Goal: Information Seeking & Learning: Learn about a topic

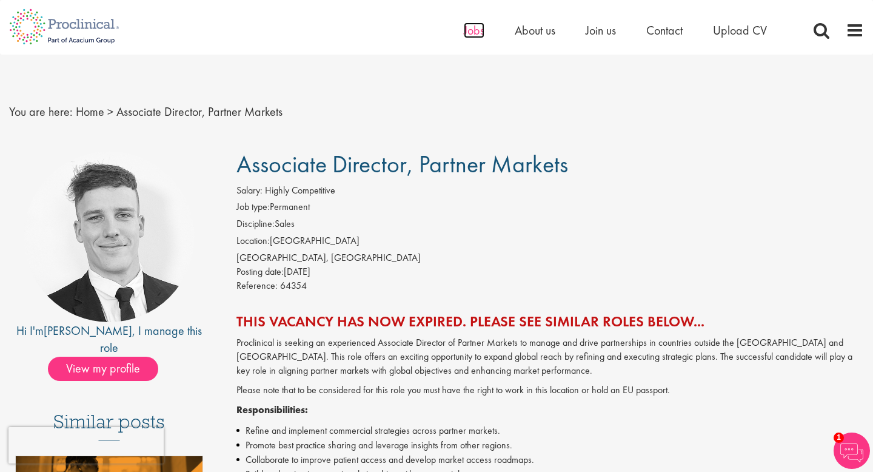
click at [477, 29] on span "Jobs" at bounding box center [474, 30] width 21 height 16
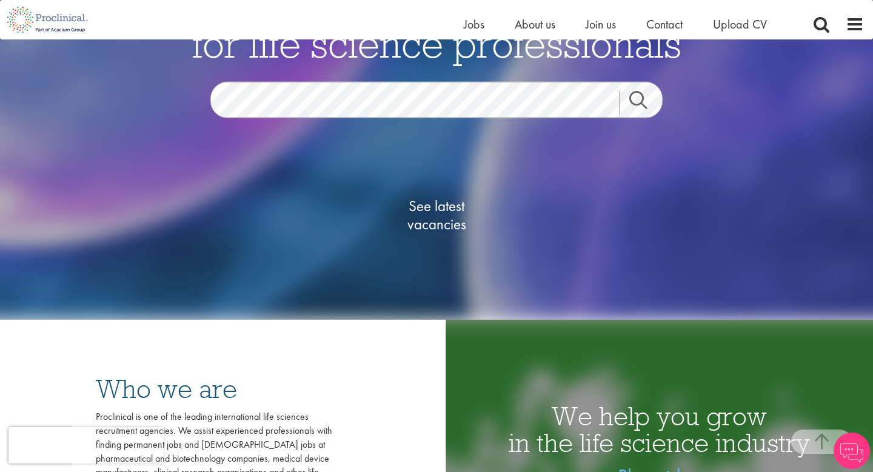
scroll to position [75, 0]
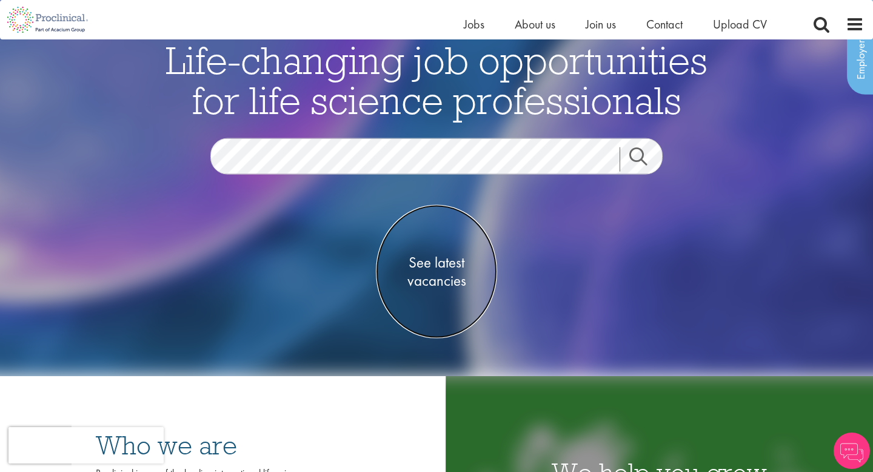
click at [432, 284] on span "See latest vacancies" at bounding box center [436, 271] width 121 height 36
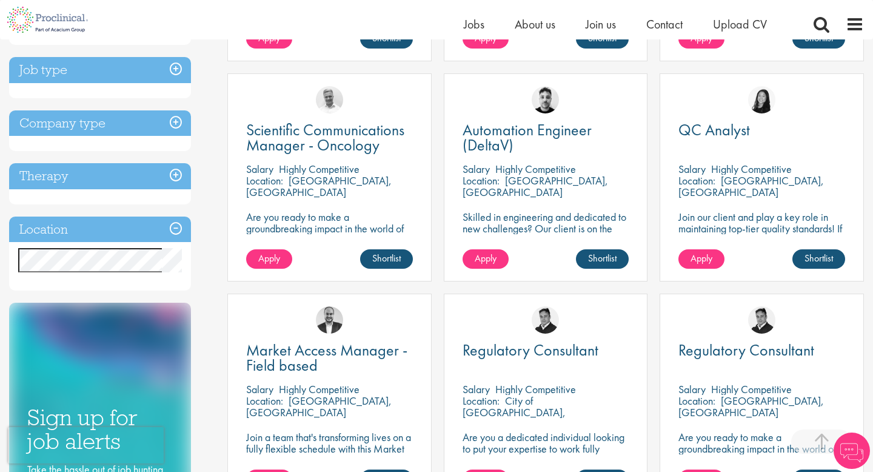
scroll to position [407, 0]
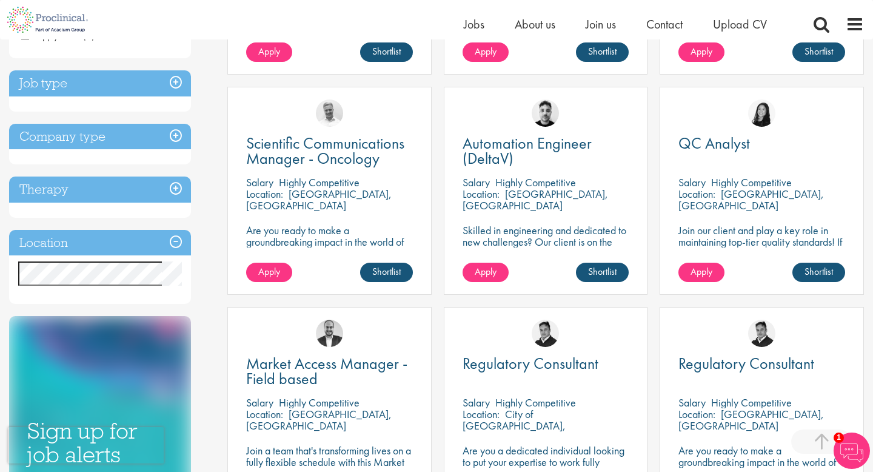
click at [432, 284] on div "Scientific Communications Manager - Oncology Salary Highly Competitive Location…" at bounding box center [329, 197] width 217 height 220
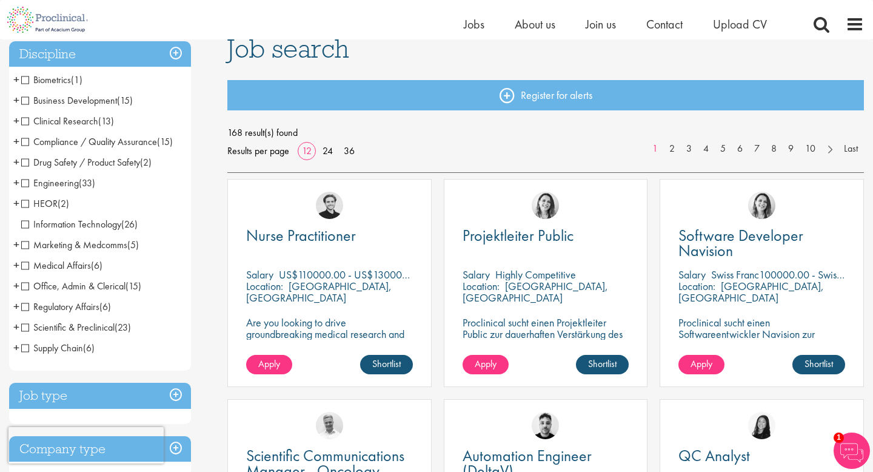
scroll to position [124, 0]
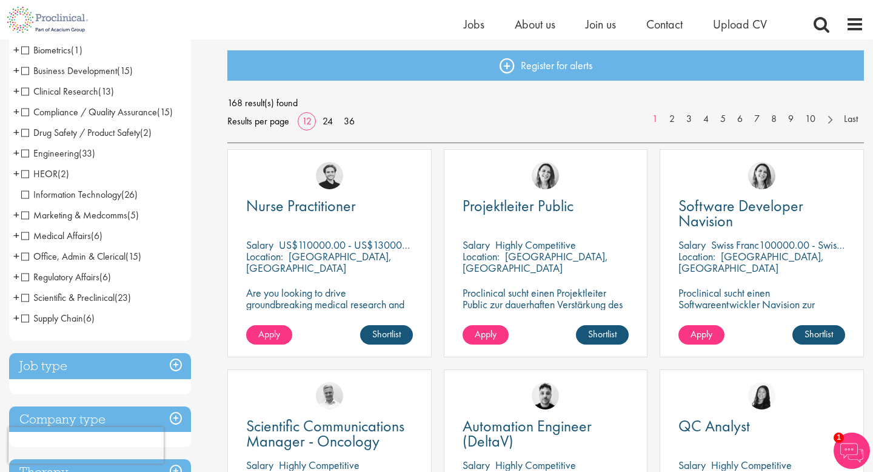
click at [24, 318] on span "Supply Chain" at bounding box center [52, 318] width 62 height 13
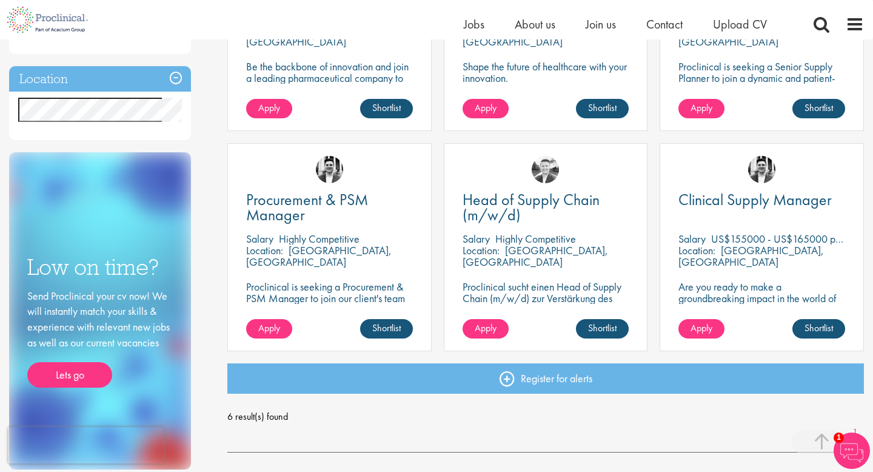
scroll to position [193, 0]
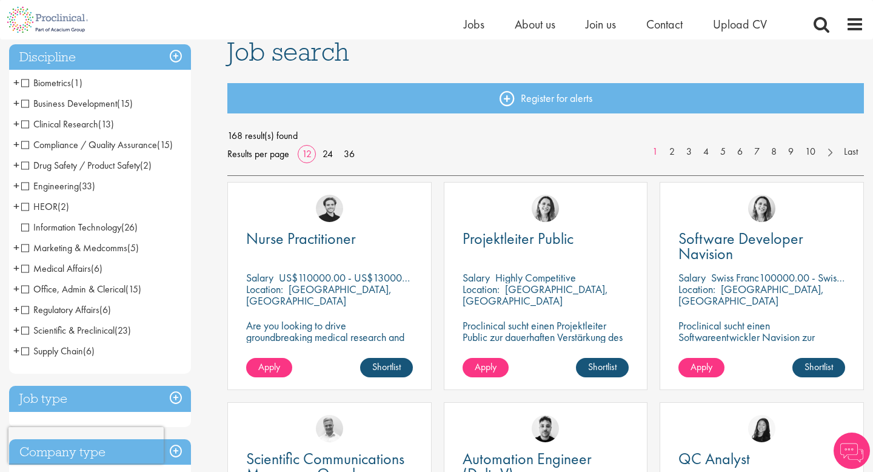
scroll to position [134, 0]
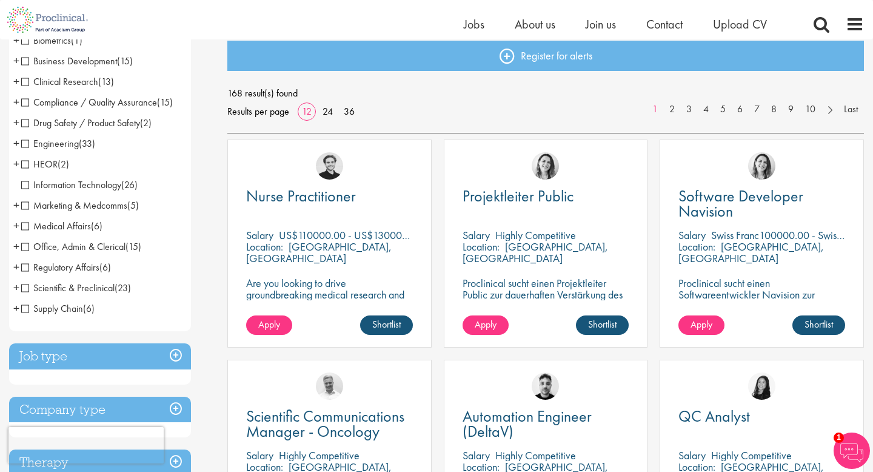
click at [27, 247] on span "Office, Admin & Clerical" at bounding box center [73, 246] width 104 height 13
click at [27, 204] on span "Marketing & Medcomms" at bounding box center [74, 205] width 106 height 13
